Goal: Information Seeking & Learning: Learn about a topic

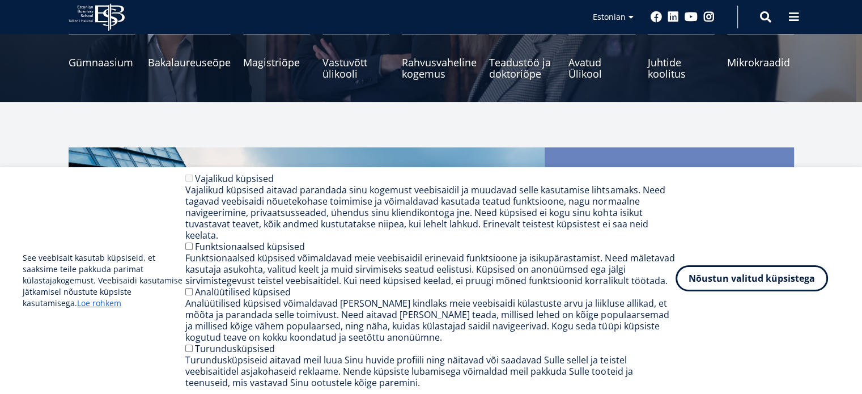
click at [712, 283] on button "Nõustun valitud küpsistega" at bounding box center [752, 278] width 152 height 26
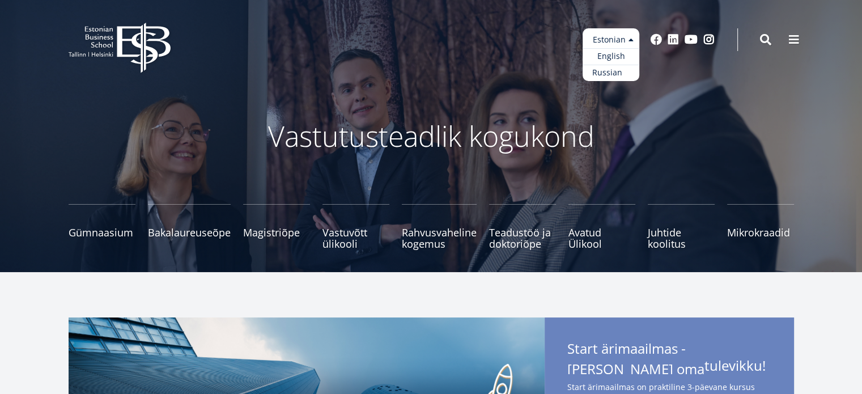
click at [623, 69] on link "Russian" at bounding box center [611, 73] width 57 height 16
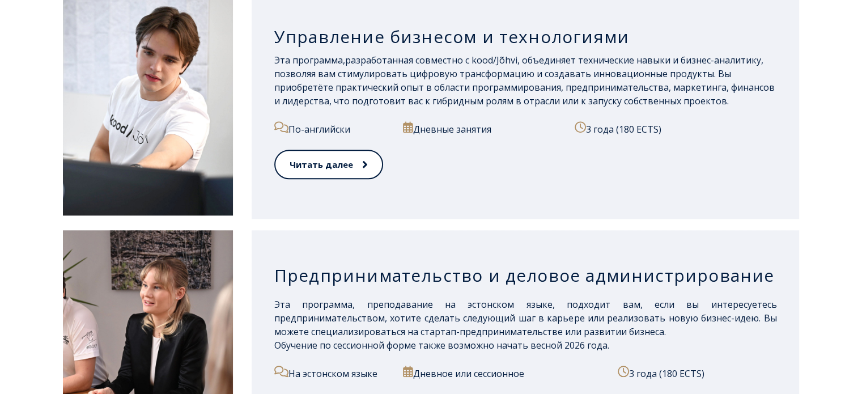
scroll to position [1120, 0]
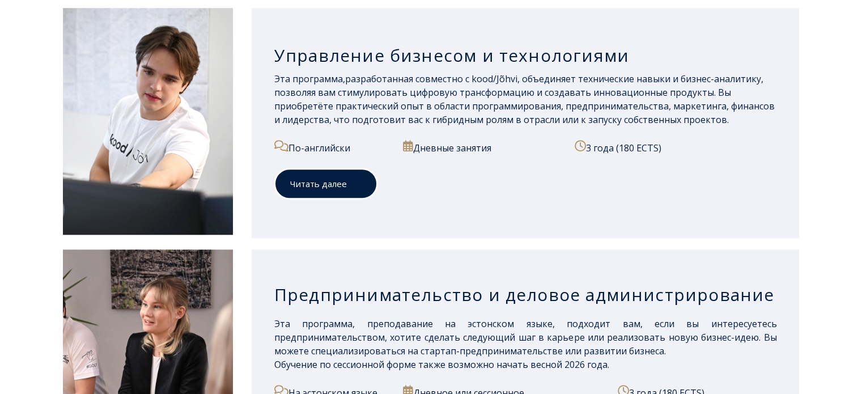
click at [324, 192] on link "Читать далее" at bounding box center [325, 183] width 103 height 31
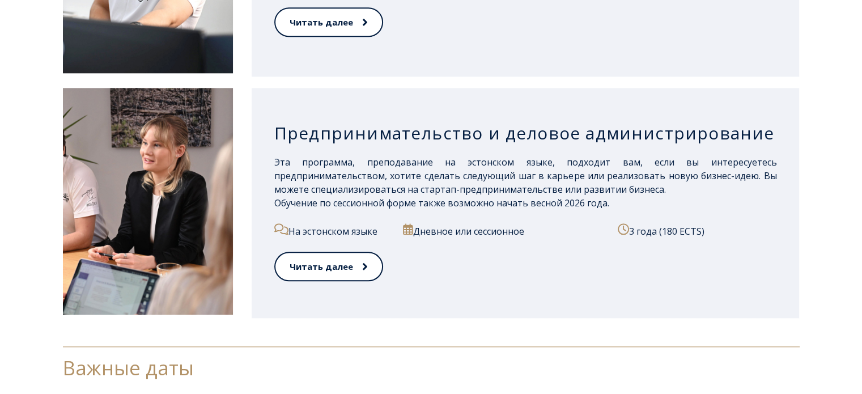
scroll to position [1290, 0]
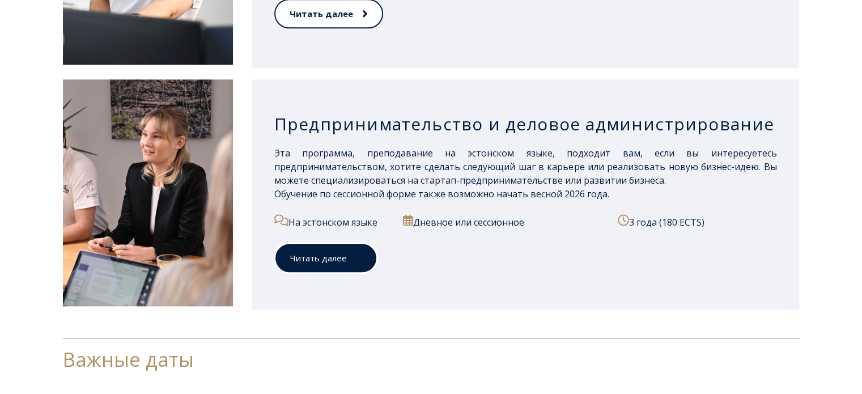
click at [347, 257] on span at bounding box center [354, 257] width 15 height 11
